Goal: Book appointment/travel/reservation

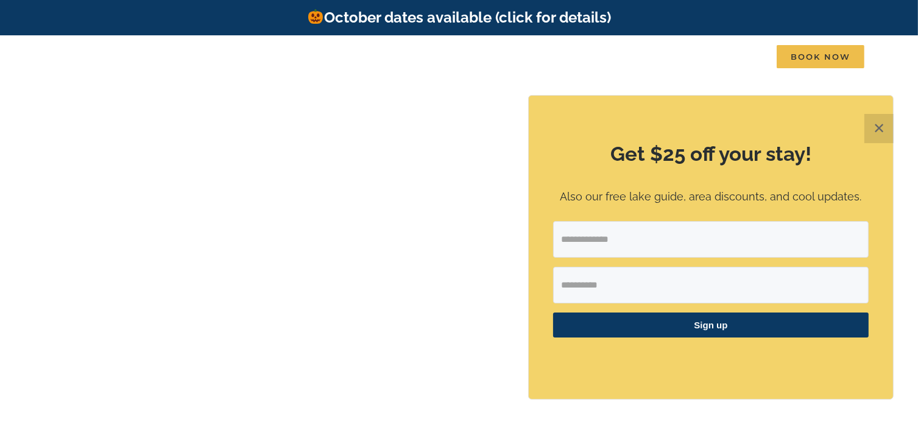
click at [871, 132] on button "✕" at bounding box center [879, 128] width 29 height 29
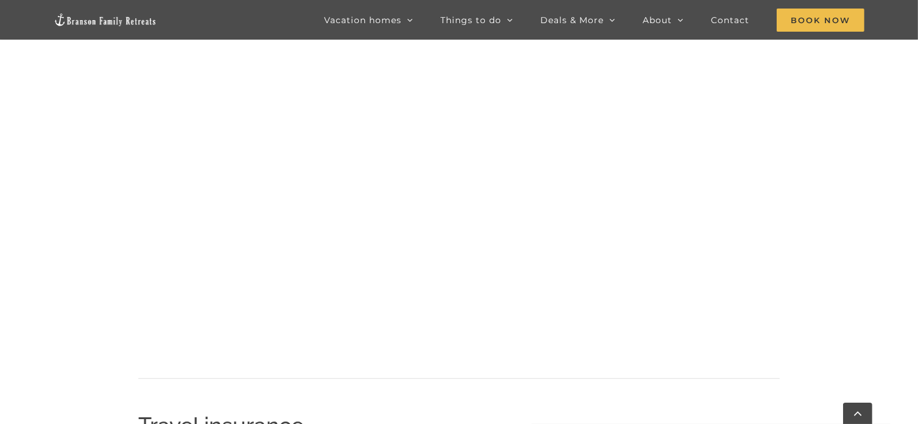
scroll to position [302, 0]
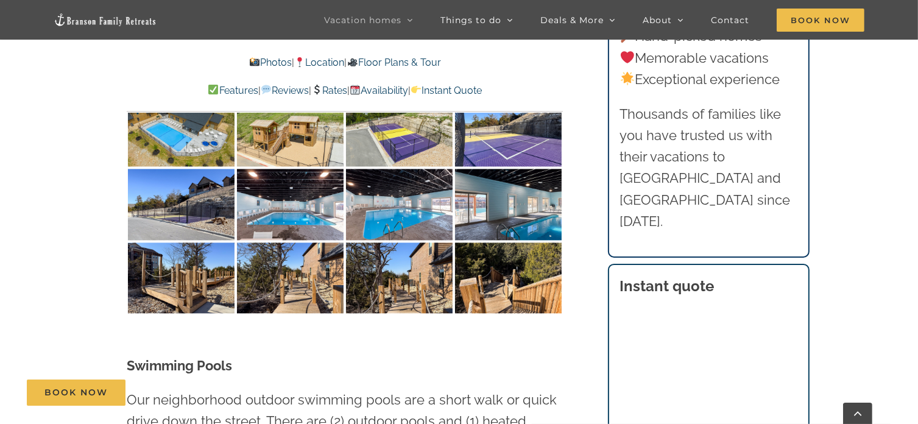
scroll to position [2498, 0]
